Goal: Transaction & Acquisition: Obtain resource

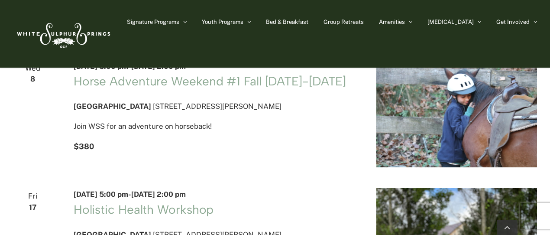
scroll to position [105, 0]
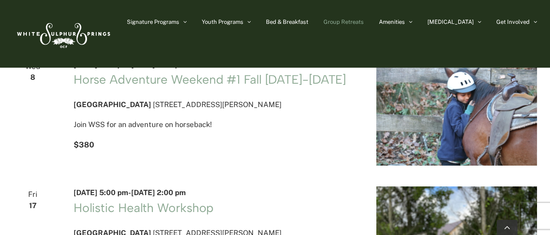
click at [364, 16] on link "Group Retreats" at bounding box center [343, 21] width 40 height 43
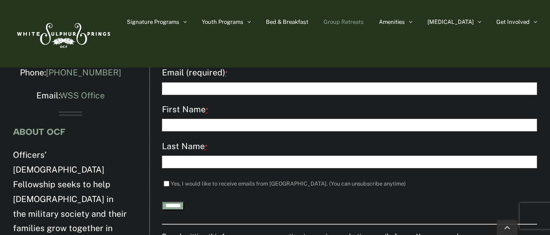
scroll to position [3230, 0]
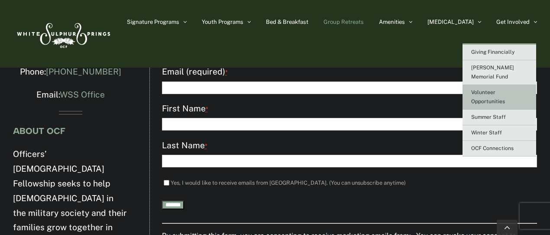
click at [494, 90] on span "Volunteer Opportunities" at bounding box center [488, 96] width 34 height 15
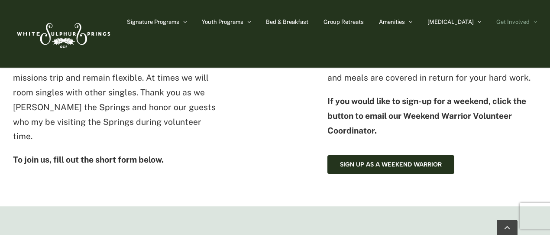
scroll to position [458, 0]
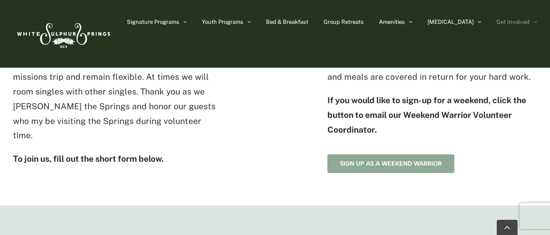
click at [379, 159] on link "Sign up as a Weekend Warrior" at bounding box center [390, 163] width 127 height 19
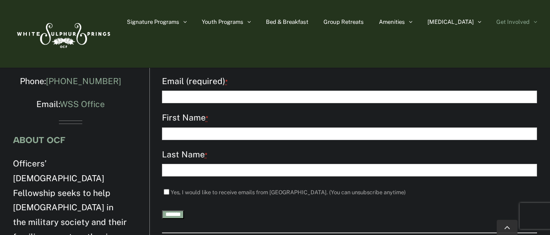
scroll to position [1556, 0]
